Goal: Information Seeking & Learning: Learn about a topic

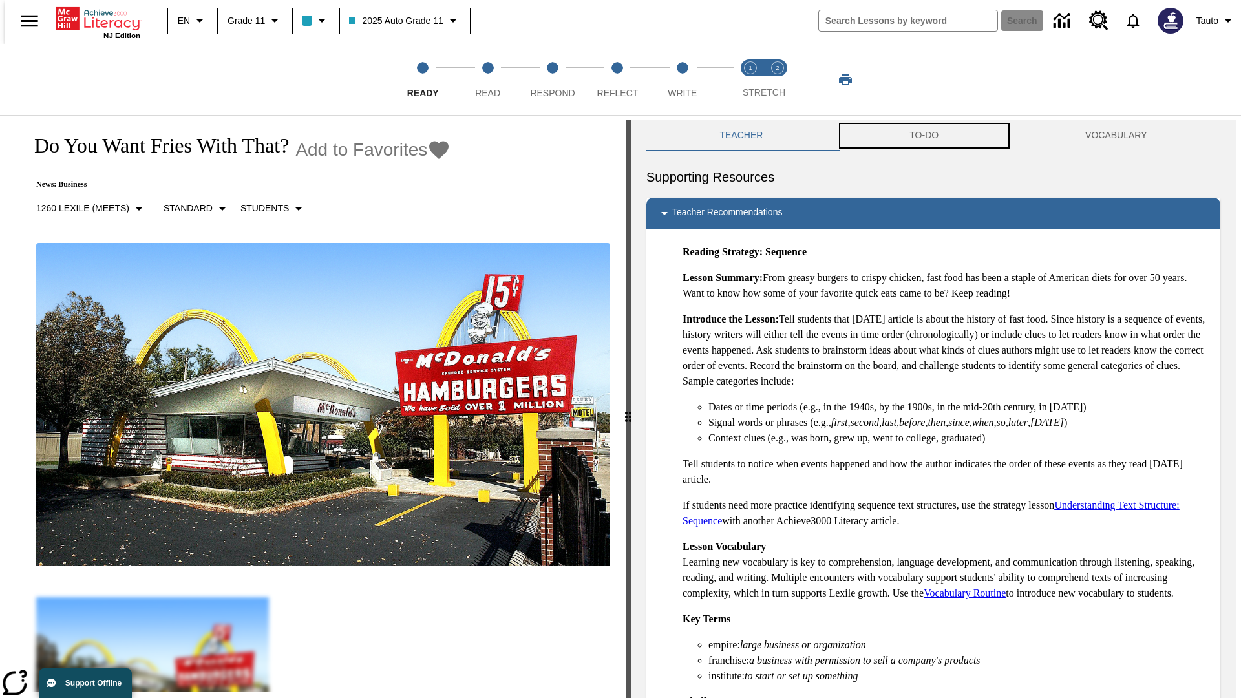
click at [924, 136] on button "TO-DO" at bounding box center [924, 135] width 176 height 31
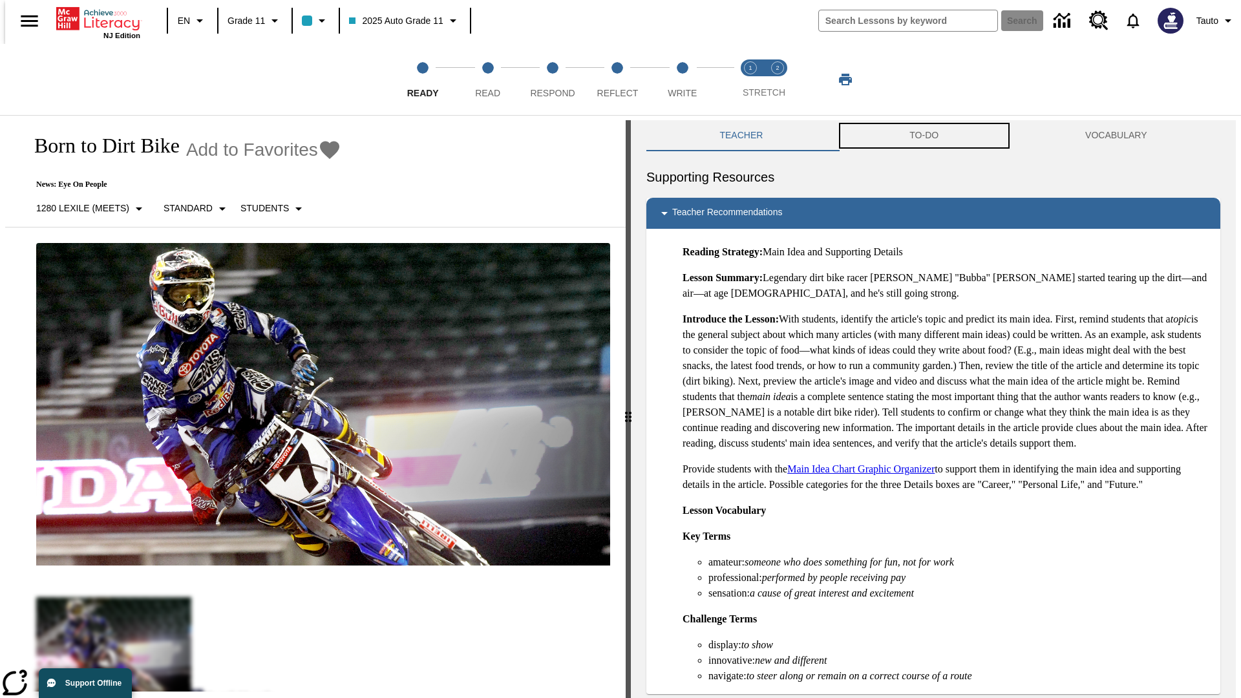
click at [924, 136] on button "TO-DO" at bounding box center [924, 135] width 176 height 31
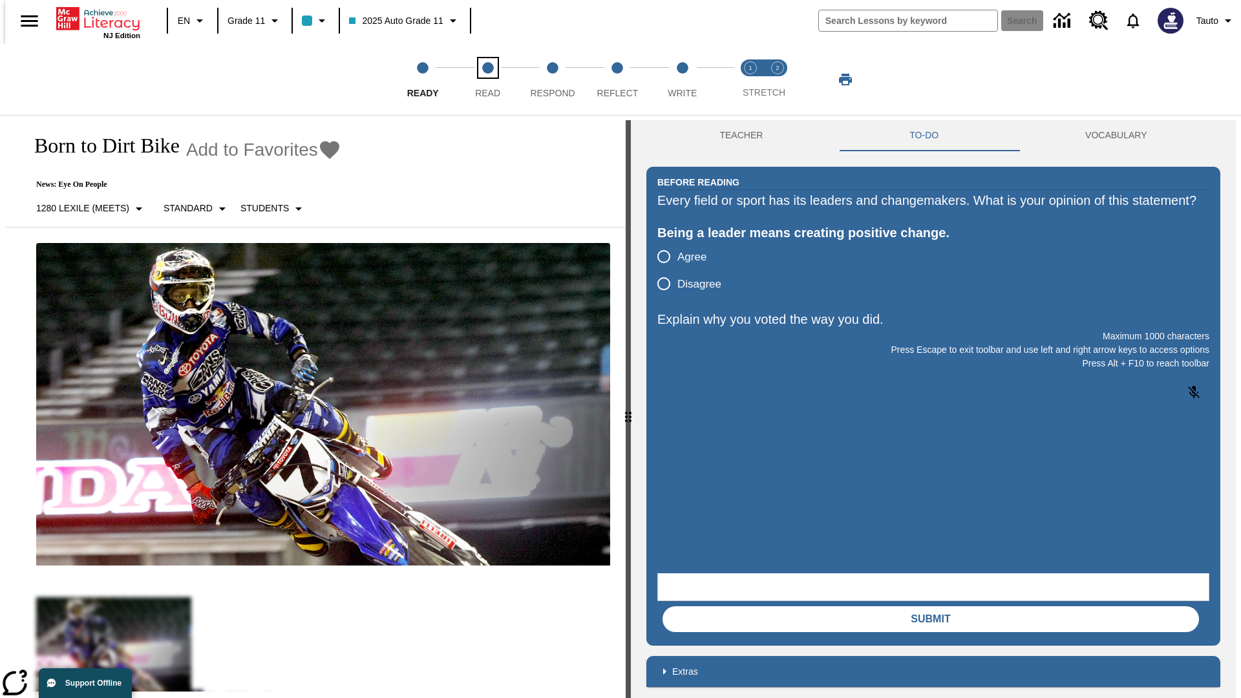
click at [487, 79] on span "Read" at bounding box center [487, 87] width 25 height 23
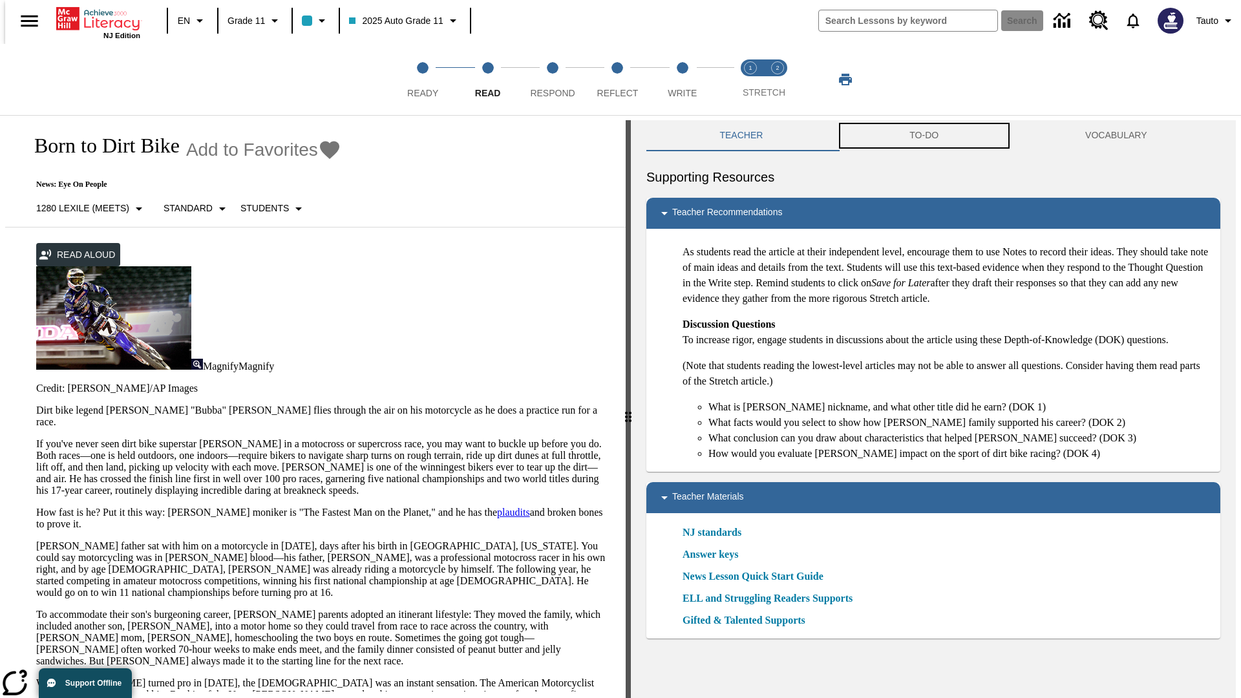
scroll to position [1, 0]
click at [924, 136] on button "TO-DO" at bounding box center [924, 135] width 176 height 31
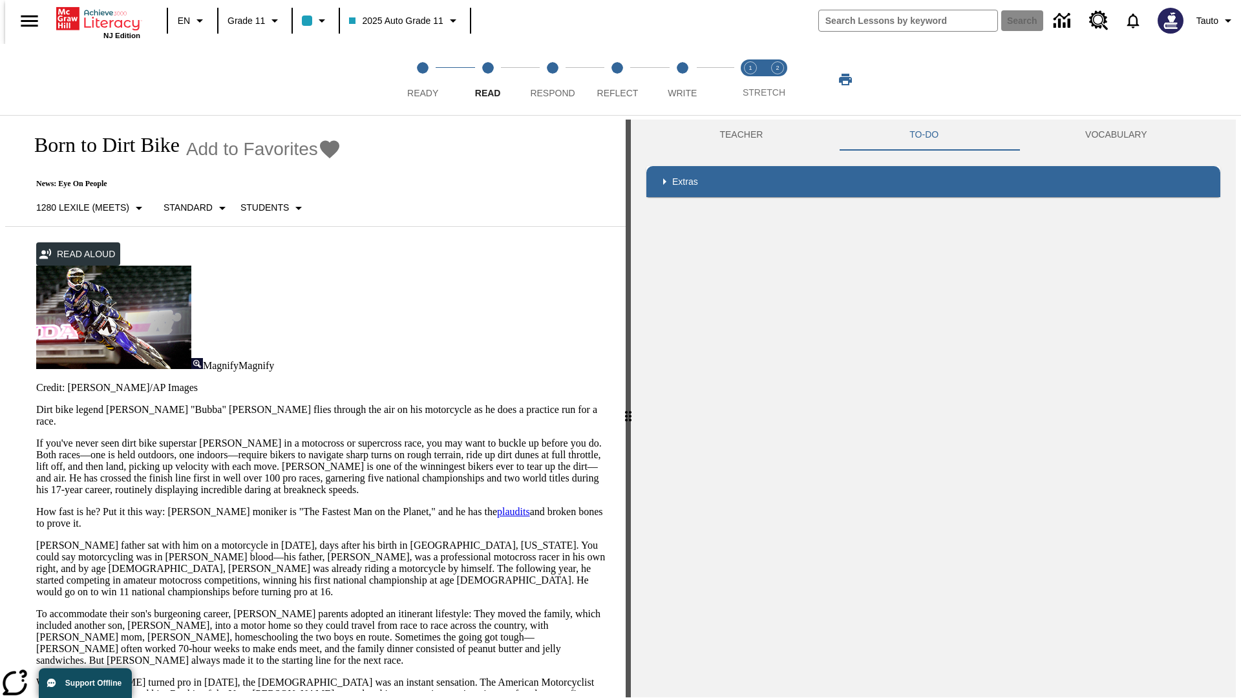
click at [36, 438] on p "If you've never seen dirt bike superstar [PERSON_NAME] in a motocross or superc…" at bounding box center [323, 467] width 574 height 58
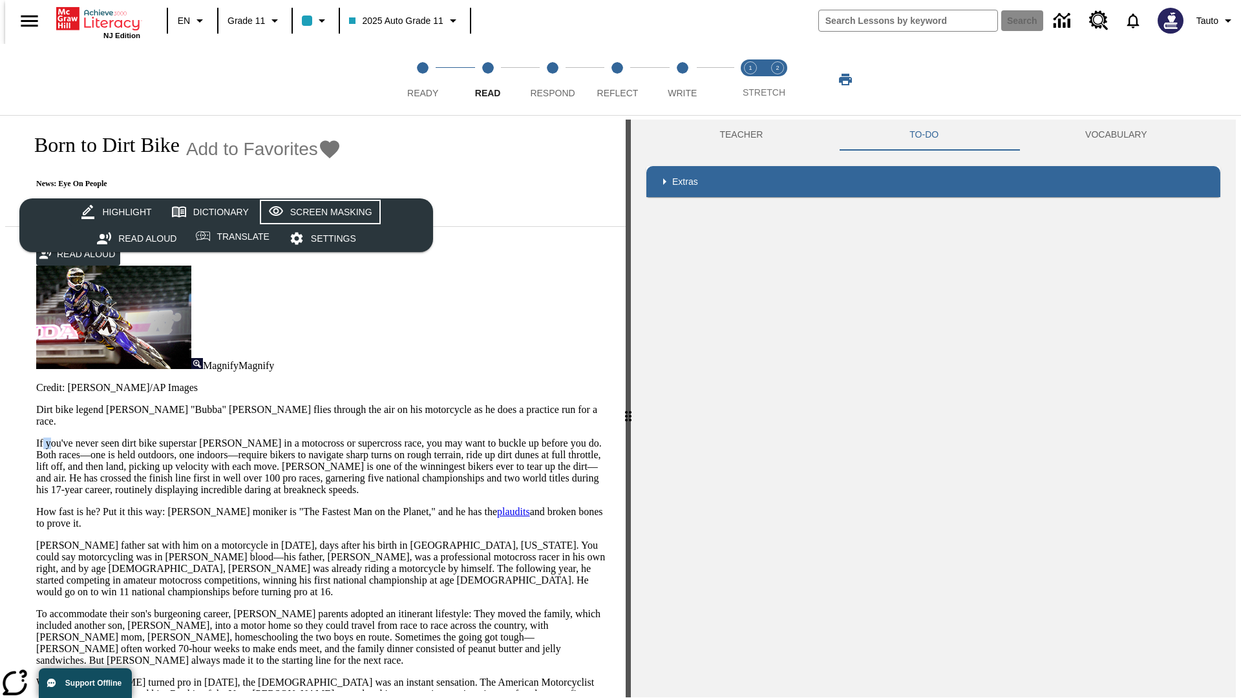
click at [318, 212] on div "Screen Masking" at bounding box center [331, 212] width 82 height 16
click at [553, 79] on span "Respond" at bounding box center [552, 87] width 45 height 23
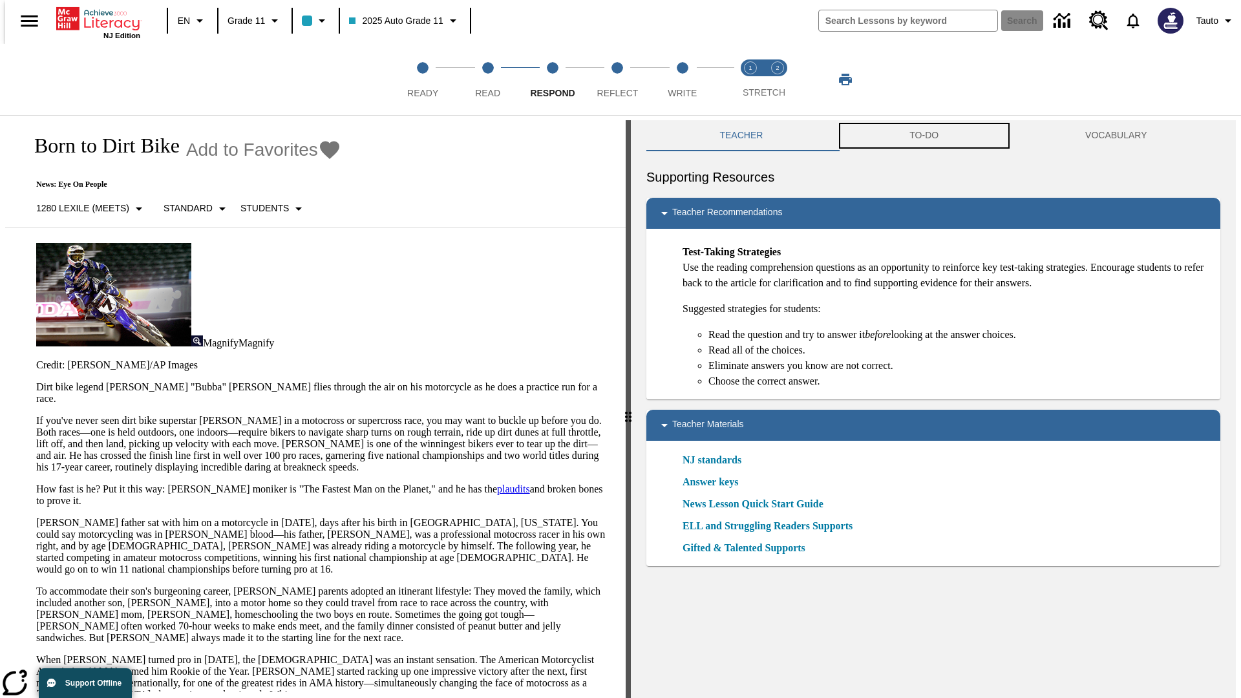
scroll to position [1, 0]
click at [924, 136] on button "TO-DO" at bounding box center [924, 135] width 176 height 31
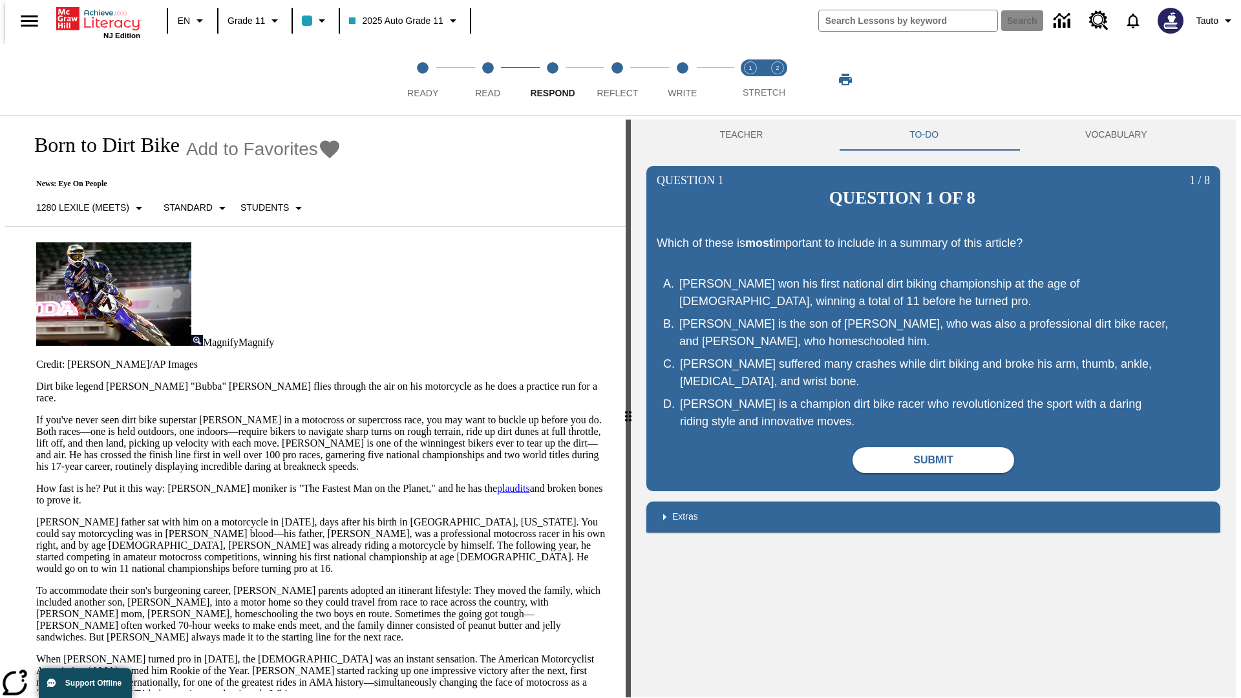
click at [36, 414] on p "If you've never seen dirt bike superstar [PERSON_NAME] in a motocross or superc…" at bounding box center [323, 443] width 574 height 58
click at [617, 79] on span "Reflect" at bounding box center [617, 87] width 41 height 23
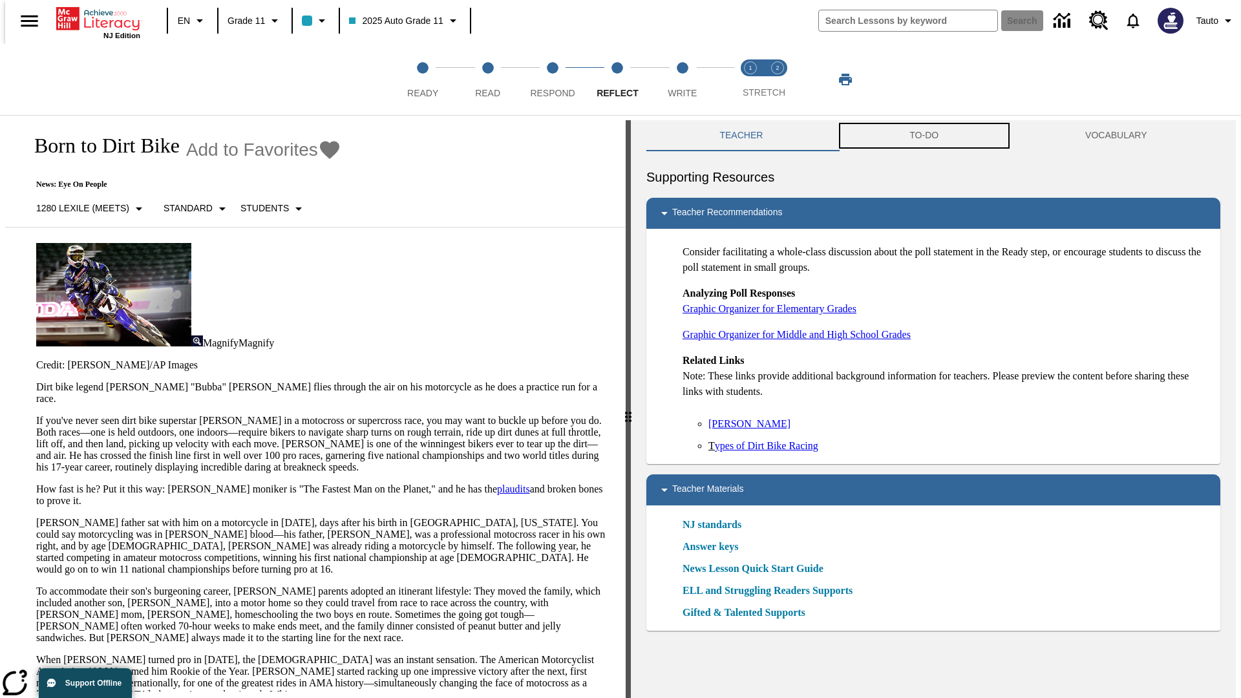
scroll to position [1, 0]
click at [924, 136] on button "TO-DO" at bounding box center [924, 135] width 176 height 31
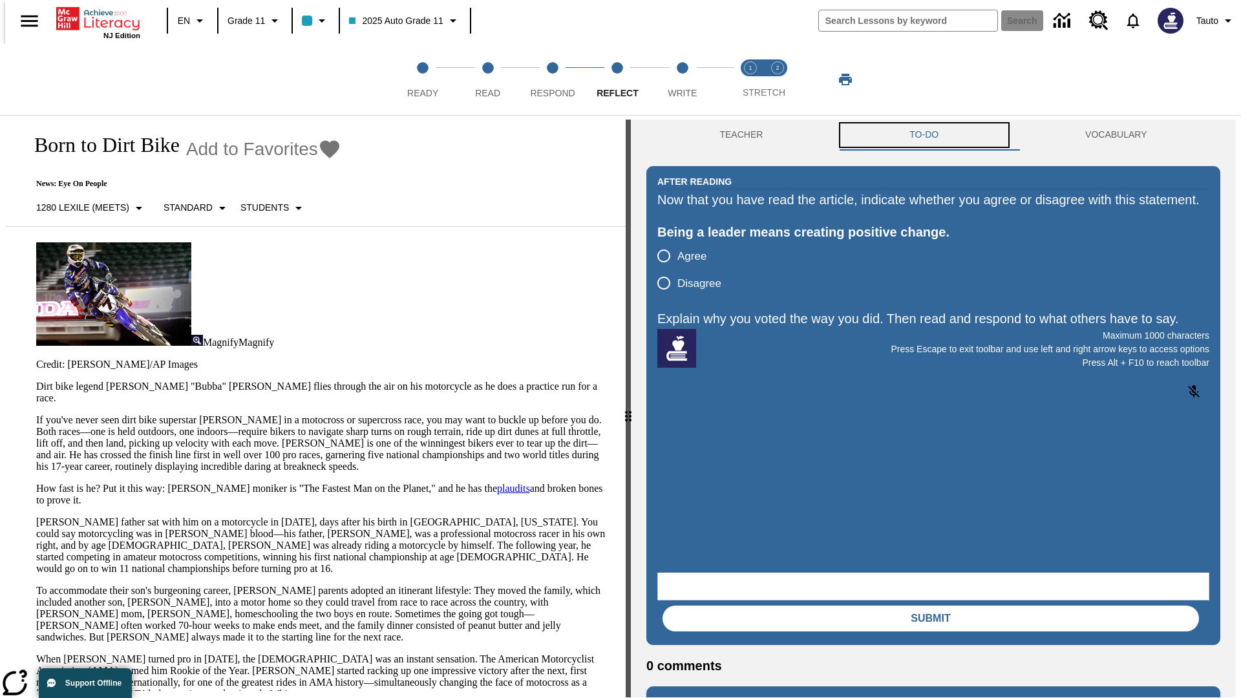
scroll to position [0, 0]
click at [36, 414] on p "If you've never seen dirt bike superstar [PERSON_NAME] in a motocross or superc…" at bounding box center [323, 443] width 574 height 58
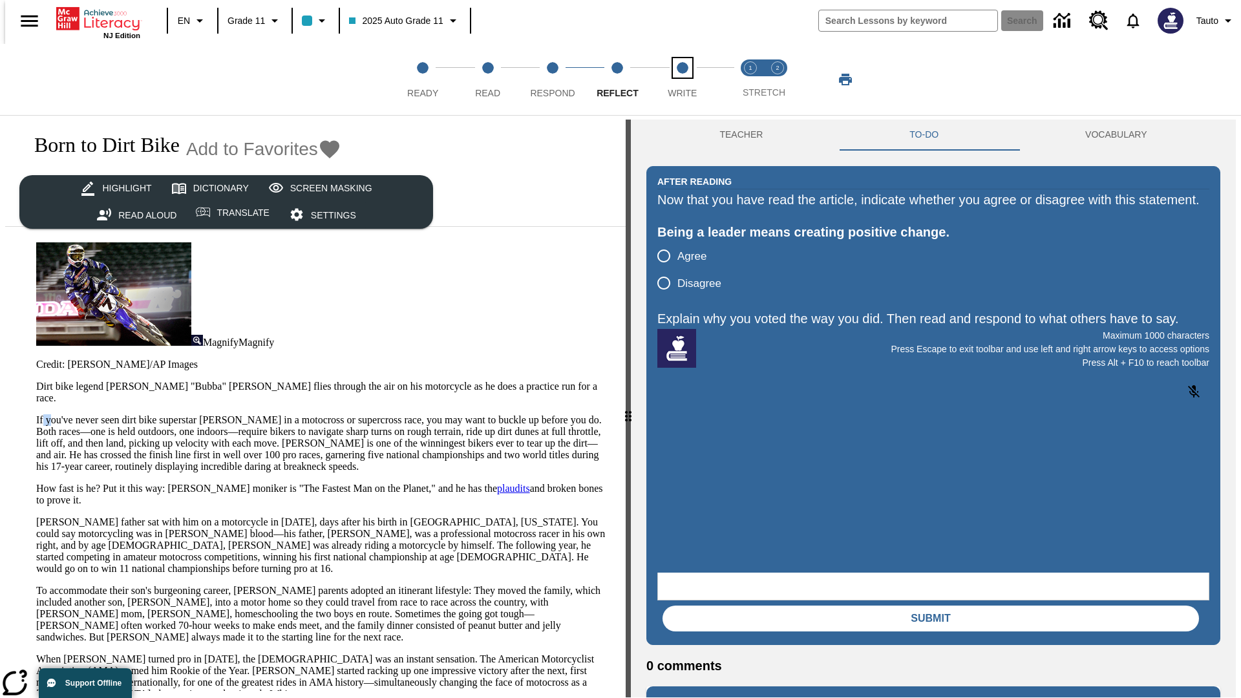
click at [682, 79] on span "Write" at bounding box center [682, 87] width 29 height 23
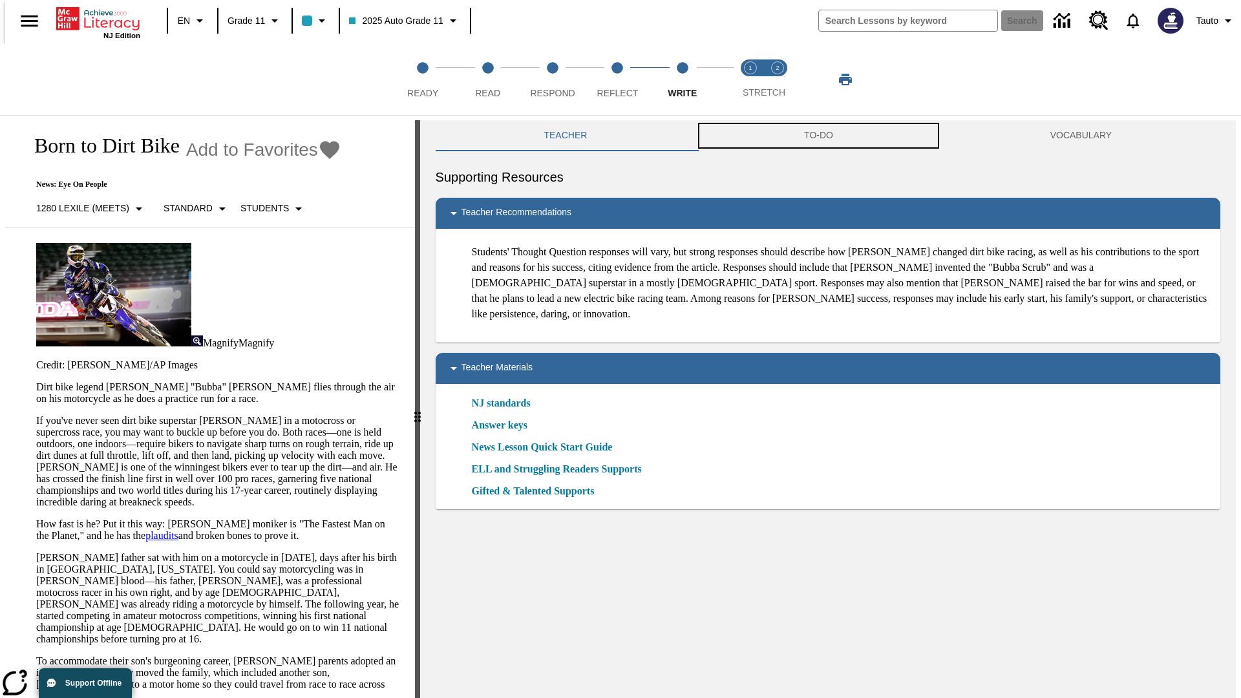
scroll to position [1, 0]
click at [819, 136] on button "TO-DO" at bounding box center [818, 135] width 246 height 31
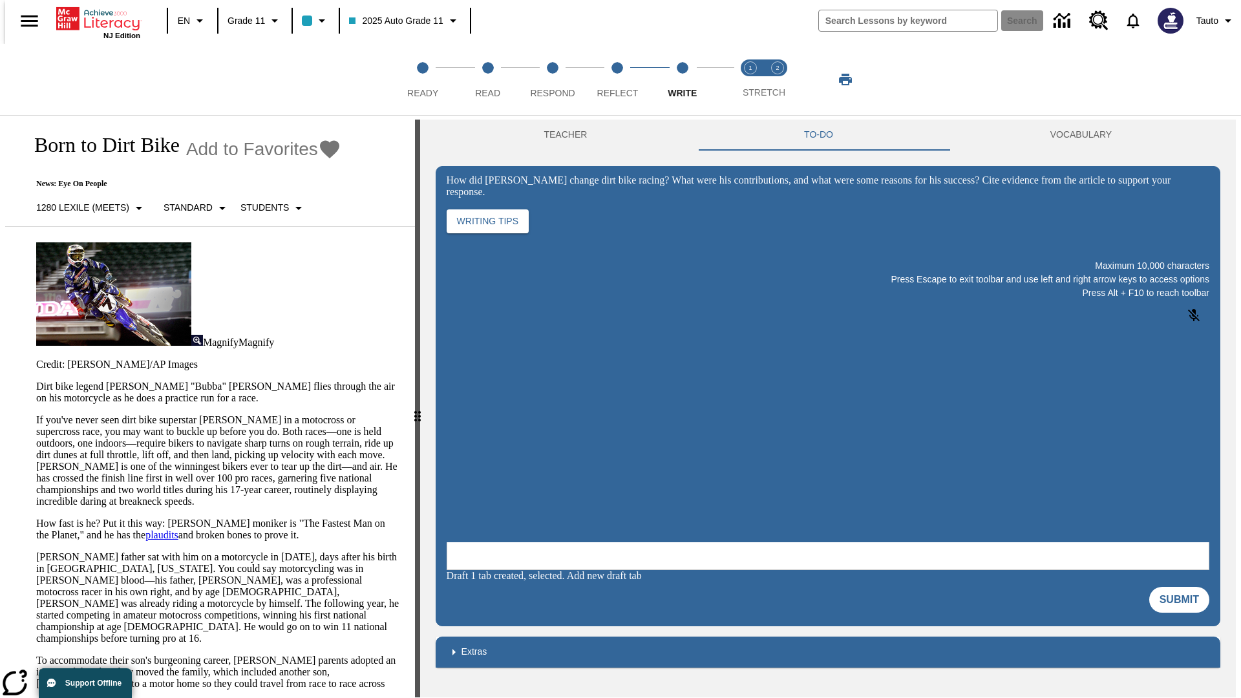
scroll to position [0, 0]
click at [36, 414] on p "If you've never seen dirt bike superstar [PERSON_NAME] in a motocross or superc…" at bounding box center [217, 460] width 363 height 93
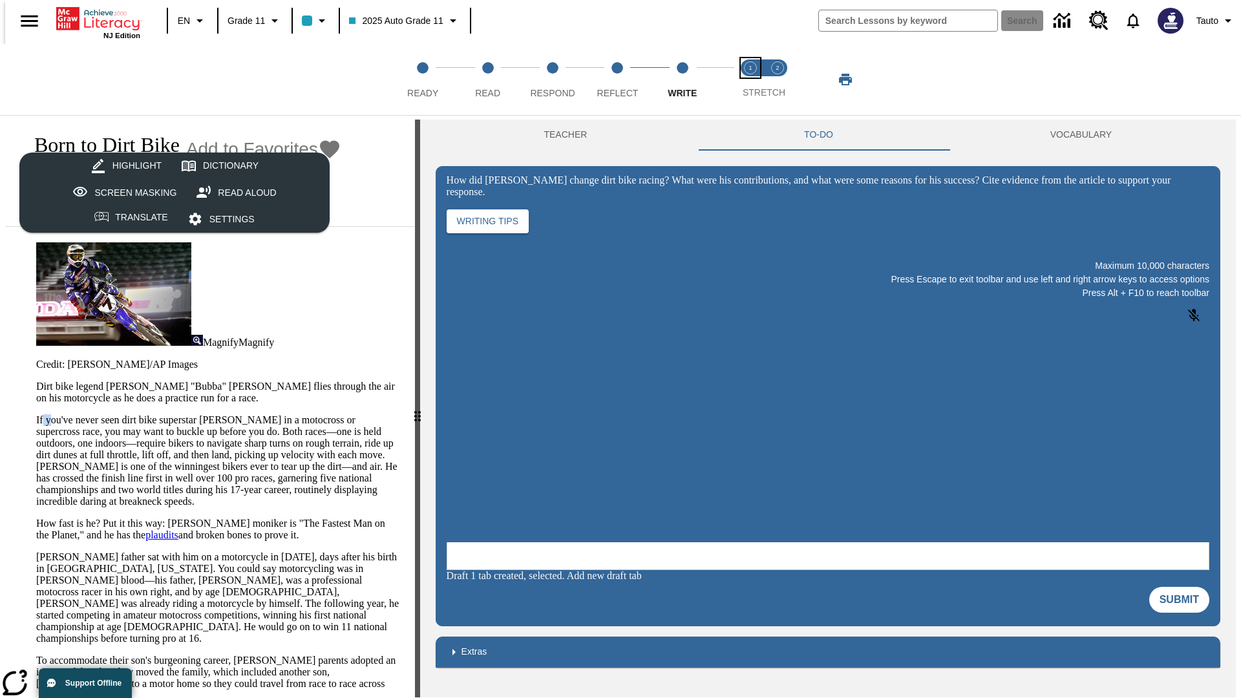
click at [750, 79] on span "Stretch Read step 1 of 2" at bounding box center [750, 87] width 17 height 23
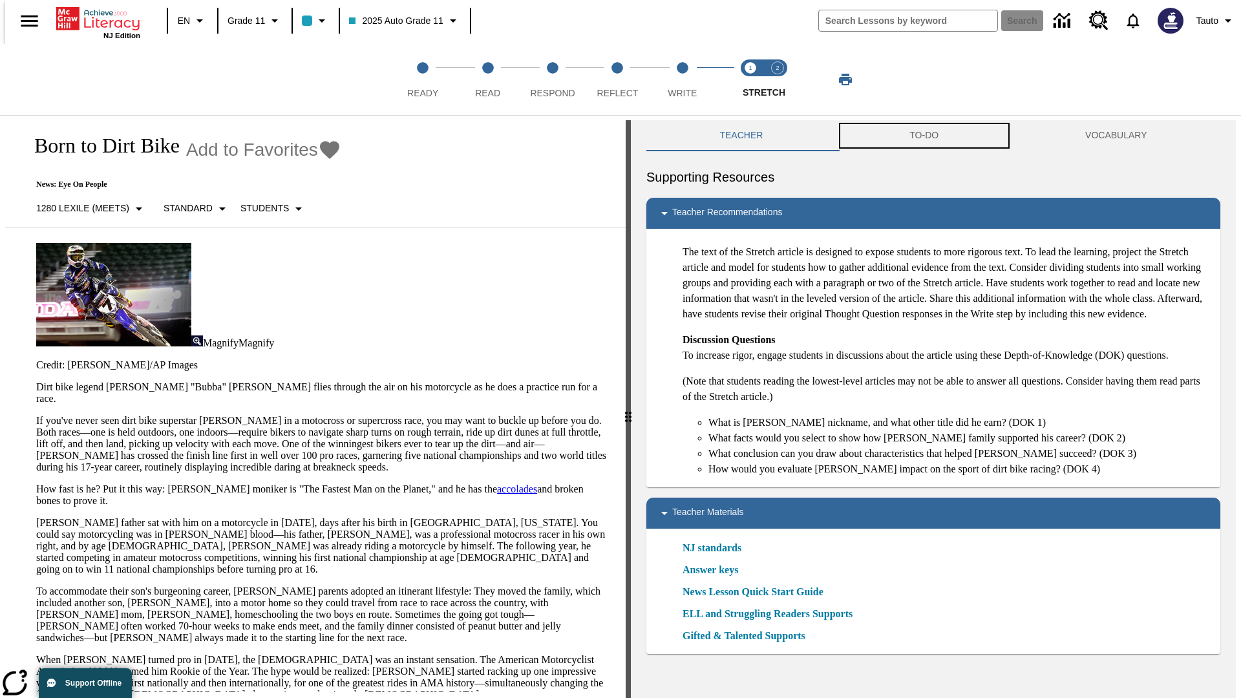
scroll to position [1, 0]
click at [924, 136] on button "TO-DO" at bounding box center [924, 135] width 176 height 31
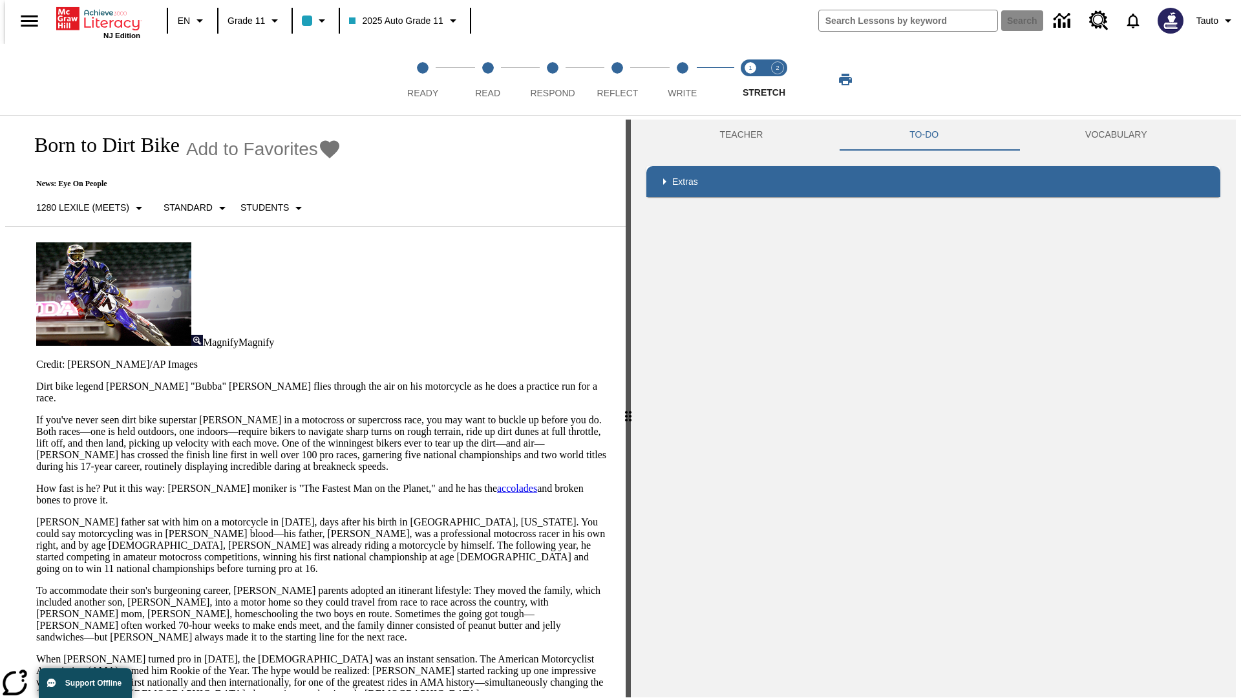
click at [36, 414] on p "If you've never seen dirt bike superstar [PERSON_NAME] in a motocross or superc…" at bounding box center [323, 443] width 574 height 58
click at [778, 79] on span "Stretch Respond step 2 of 2" at bounding box center [777, 87] width 17 height 23
